Goal: Check status: Check status

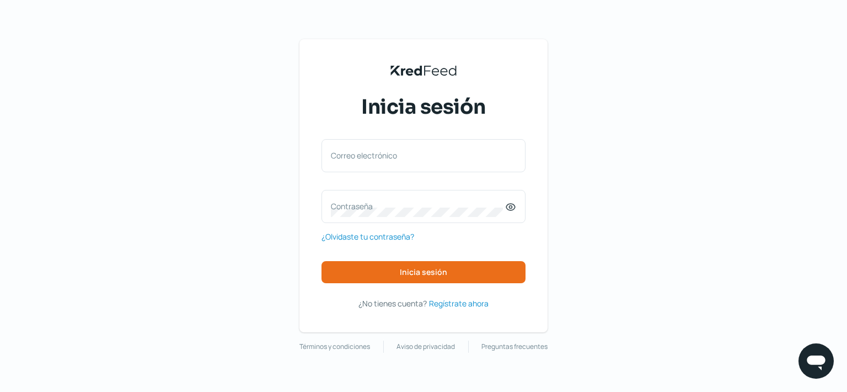
click at [425, 140] on div "Inicia sesión Correo electrónico Contraseña ¿Olvidaste tu contraseña? Inicia se…" at bounding box center [424, 201] width 204 height 217
click at [420, 153] on label "Correo electrónico" at bounding box center [418, 155] width 174 height 10
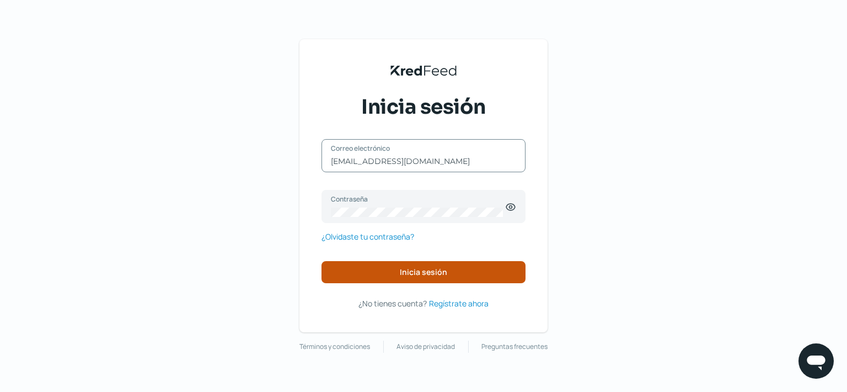
type input "[EMAIL_ADDRESS][DOMAIN_NAME]"
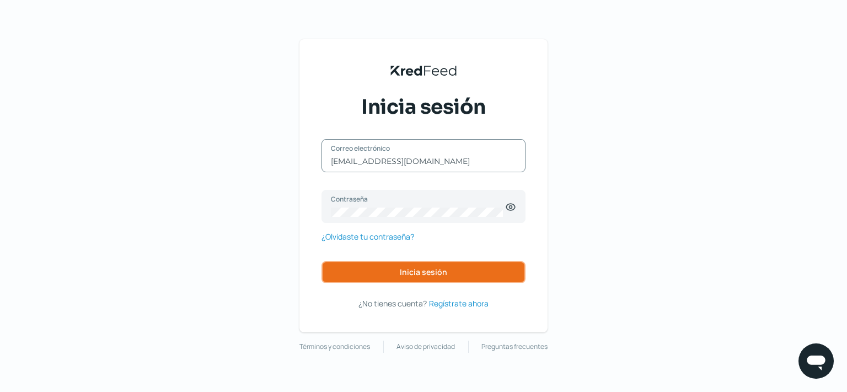
click at [402, 279] on button "Inicia sesión" at bounding box center [424, 272] width 204 height 22
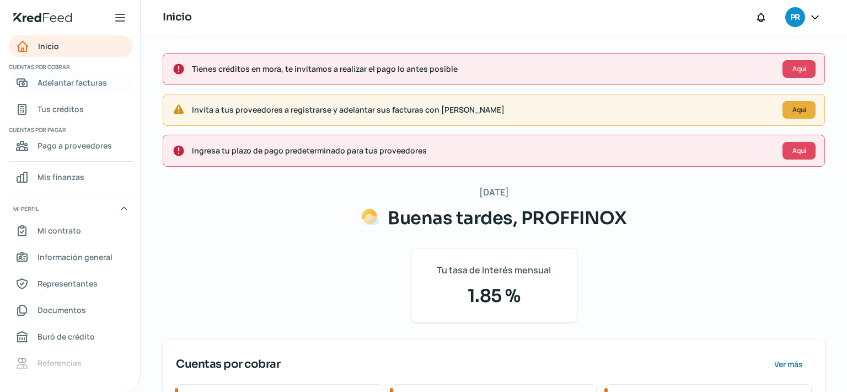
click at [88, 88] on span "Adelantar facturas" at bounding box center [73, 83] width 70 height 14
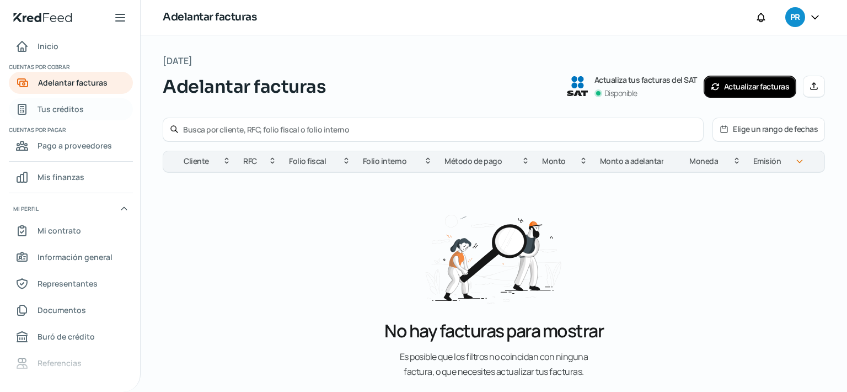
click at [112, 114] on link "Tus créditos" at bounding box center [71, 109] width 124 height 22
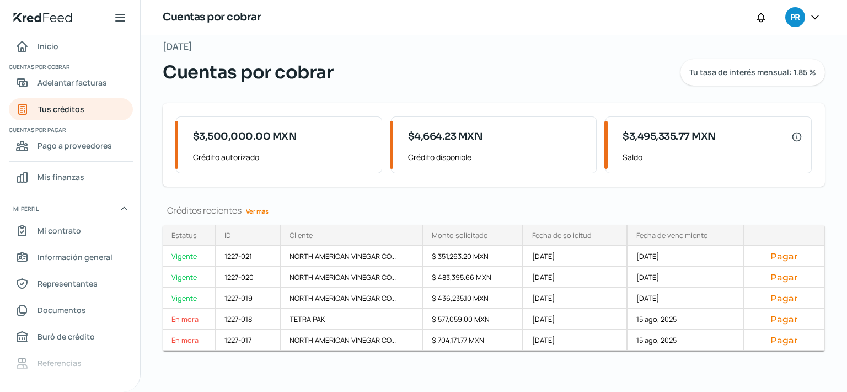
scroll to position [66, 0]
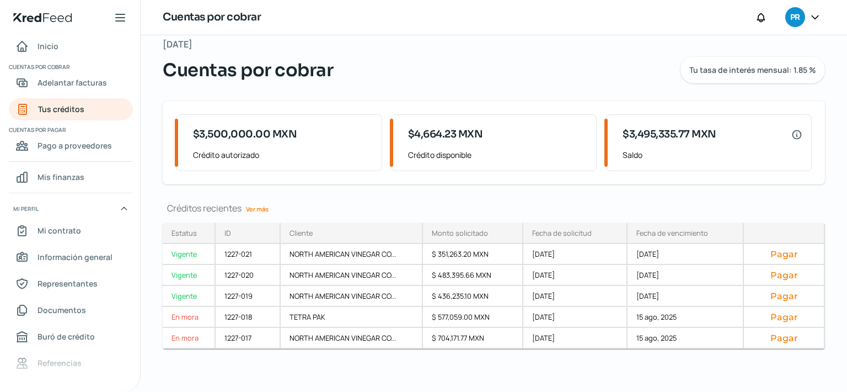
click at [264, 206] on link "Ver más" at bounding box center [257, 208] width 31 height 17
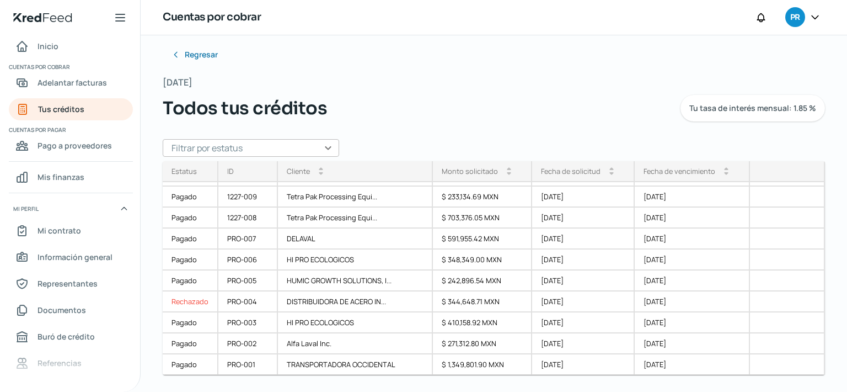
scroll to position [247, 0]
click at [355, 296] on div "DISTRIBUIDORA DE ACERO IN..." at bounding box center [355, 301] width 154 height 21
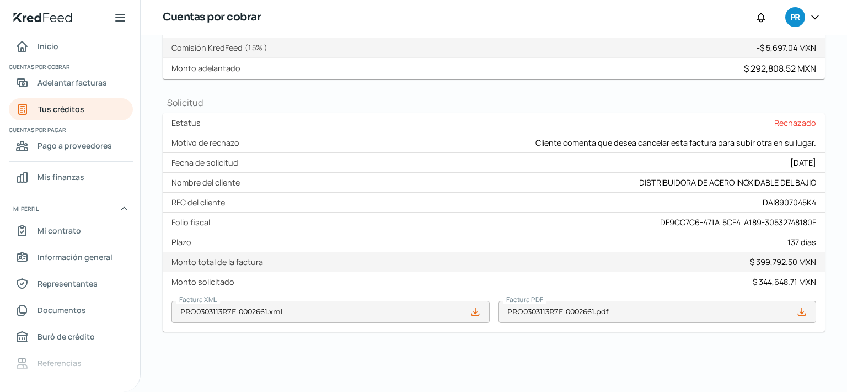
scroll to position [268, 0]
click at [346, 183] on div "Nombre del cliente DISTRIBUIDORA DE ACERO INOXIDABLE DEL BAJIO" at bounding box center [494, 182] width 663 height 20
click at [101, 116] on link "Tus créditos" at bounding box center [71, 109] width 124 height 22
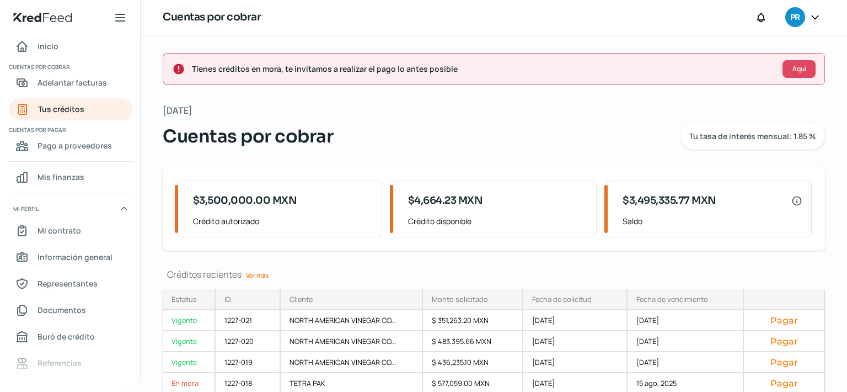
click at [251, 276] on link "Ver más" at bounding box center [257, 274] width 31 height 17
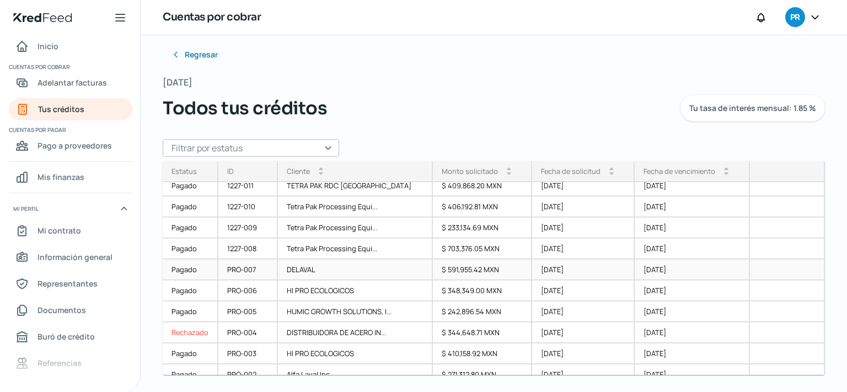
scroll to position [176, 0]
